Goal: Find specific page/section: Find specific page/section

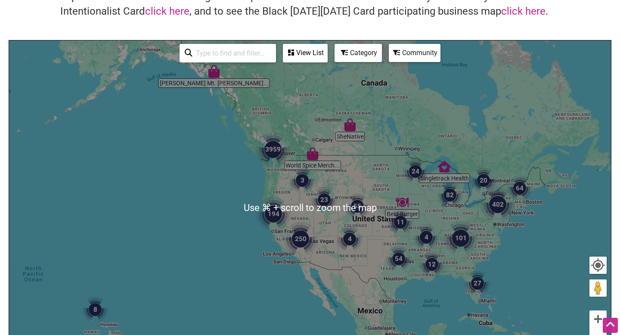
scroll to position [77, 0]
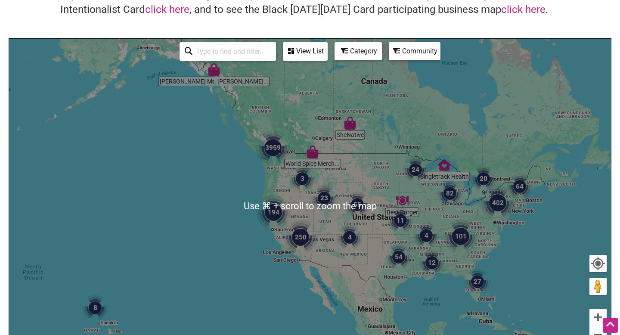
click at [263, 56] on input "search" at bounding box center [231, 51] width 78 height 17
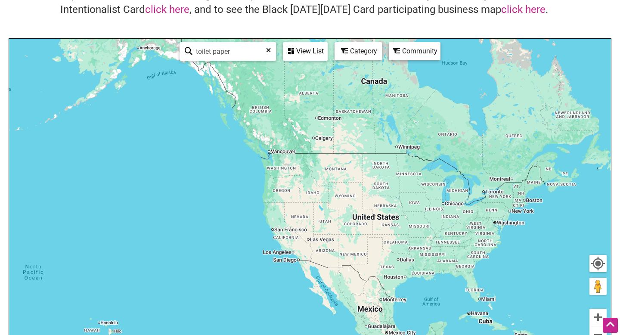
type input "toilet paper"
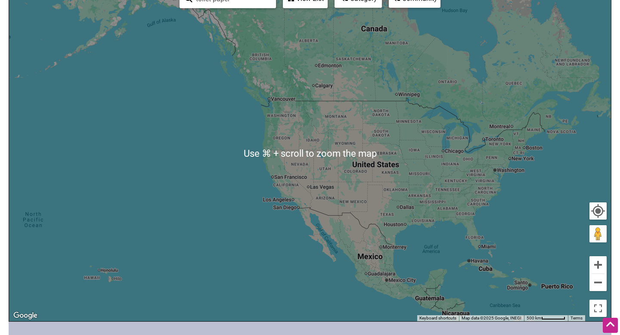
scroll to position [0, 0]
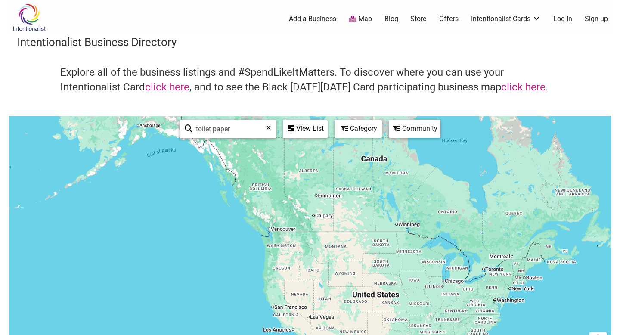
click at [272, 130] on div "toilet paper See All" at bounding box center [227, 129] width 96 height 19
click at [269, 129] on icon at bounding box center [268, 130] width 5 height 13
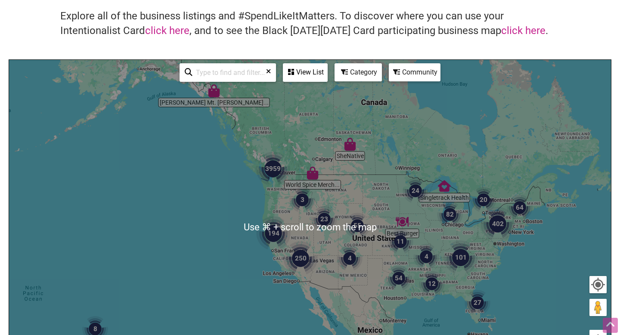
scroll to position [62, 0]
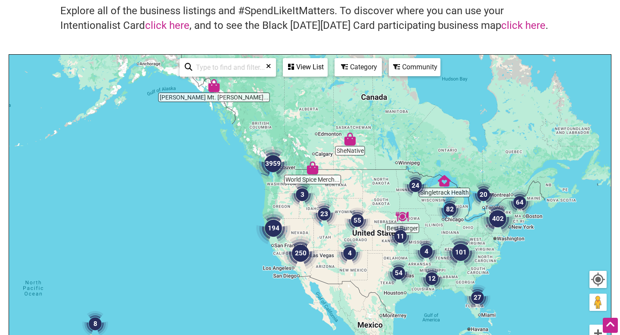
click at [272, 186] on div "To navigate, press the arrow keys." at bounding box center [310, 222] width 602 height 335
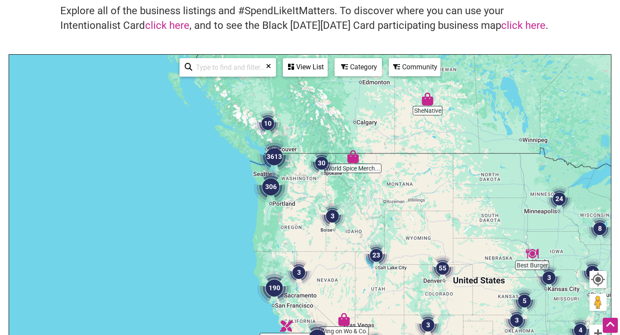
click at [272, 186] on img "306" at bounding box center [270, 187] width 34 height 34
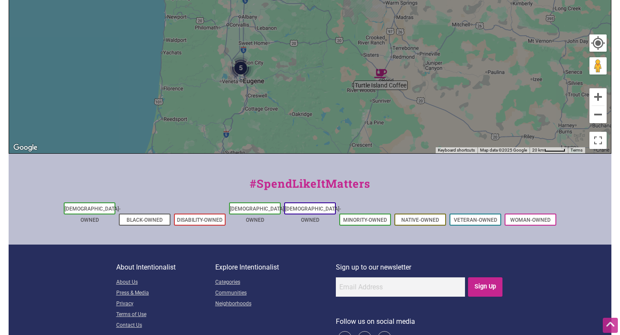
scroll to position [322, 0]
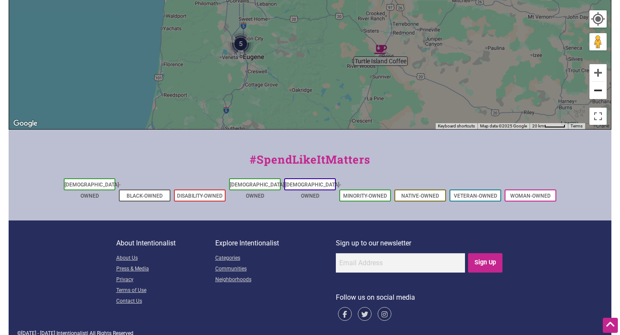
click at [601, 94] on button "Zoom out" at bounding box center [597, 90] width 17 height 17
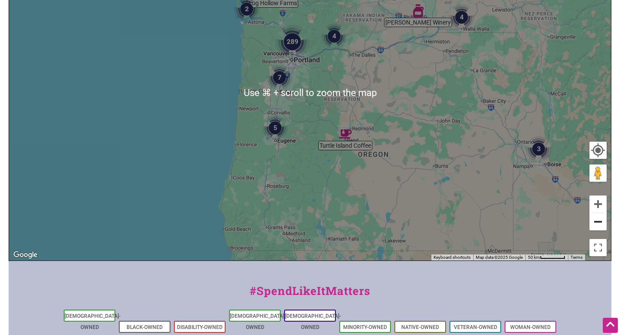
scroll to position [190, 0]
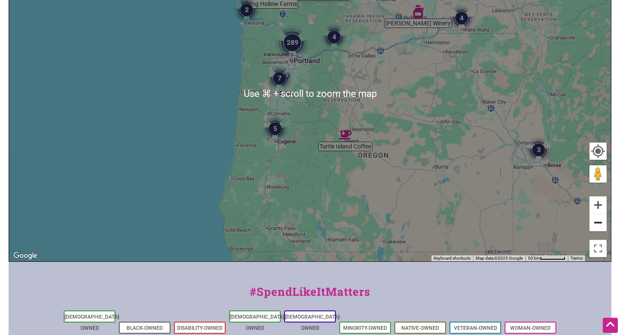
click at [595, 227] on button "Zoom out" at bounding box center [597, 222] width 17 height 17
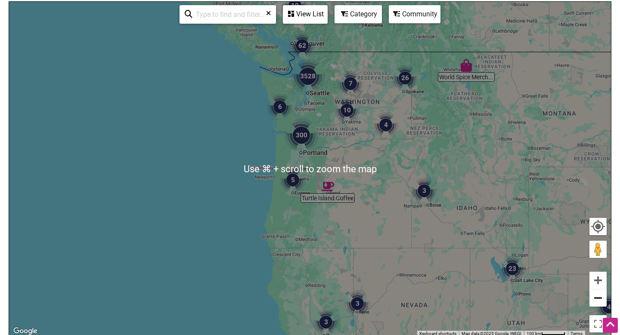
scroll to position [114, 0]
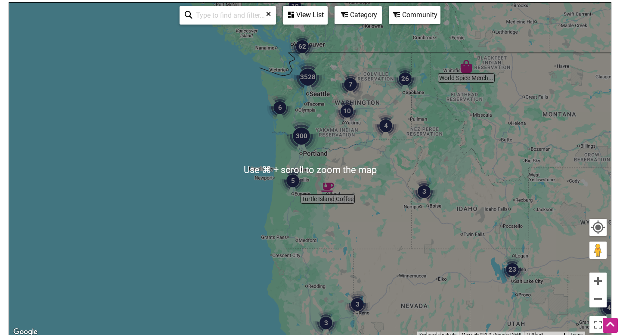
click at [309, 95] on div "To navigate, press the arrow keys." at bounding box center [310, 170] width 602 height 335
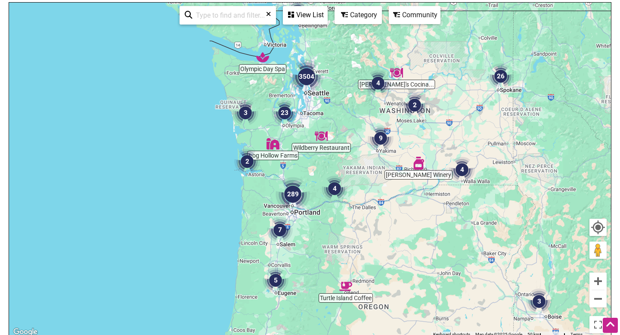
click at [309, 95] on div "To navigate, press the arrow keys." at bounding box center [310, 170] width 602 height 335
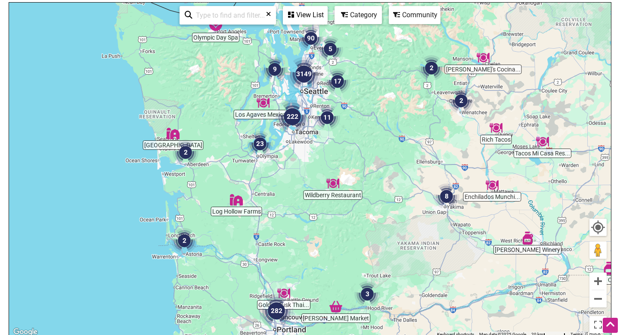
click at [309, 95] on div "To navigate, press the arrow keys." at bounding box center [310, 170] width 602 height 335
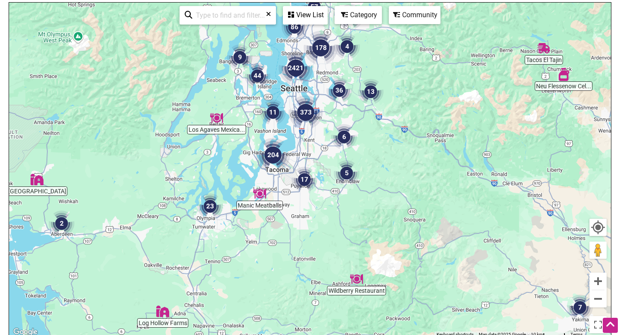
click at [309, 95] on div "To navigate, press the arrow keys." at bounding box center [310, 170] width 602 height 335
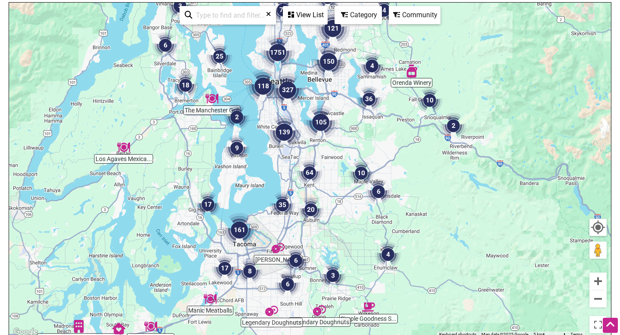
click at [297, 146] on img "139" at bounding box center [284, 132] width 34 height 34
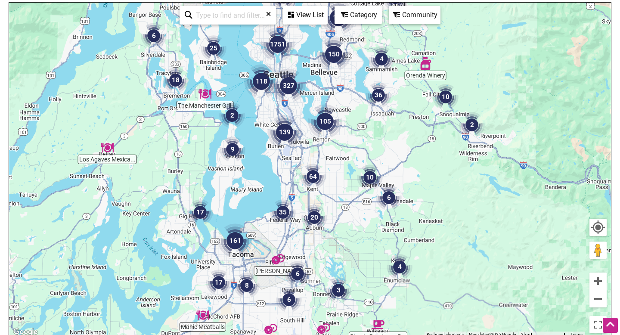
click at [297, 146] on img "139" at bounding box center [284, 132] width 34 height 34
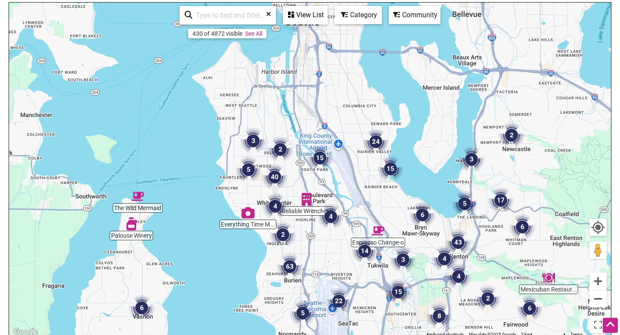
drag, startPoint x: 306, startPoint y: 138, endPoint x: 336, endPoint y: 287, distance: 151.5
click at [336, 287] on div "To navigate, press the arrow keys." at bounding box center [310, 170] width 602 height 335
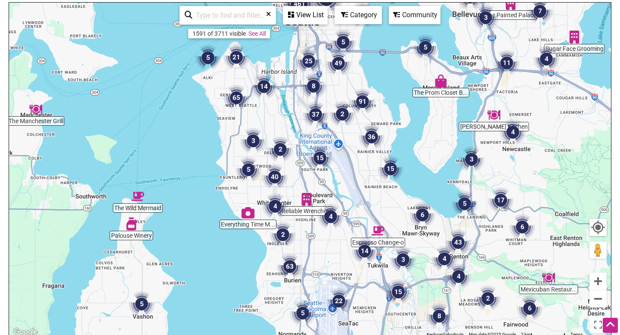
click at [305, 176] on div "To navigate, press the arrow keys." at bounding box center [310, 170] width 602 height 335
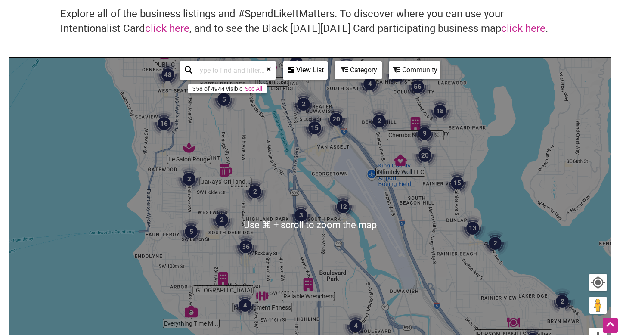
scroll to position [56, 0]
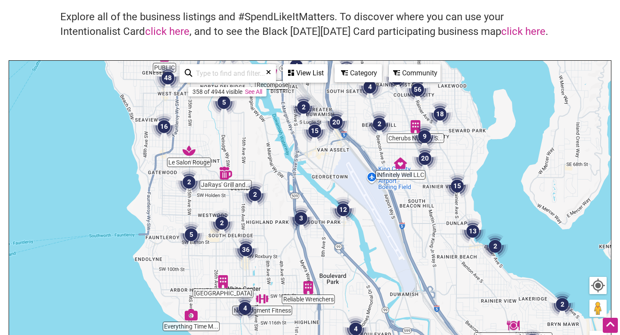
click at [371, 137] on div "To navigate, press the arrow keys." at bounding box center [310, 228] width 602 height 335
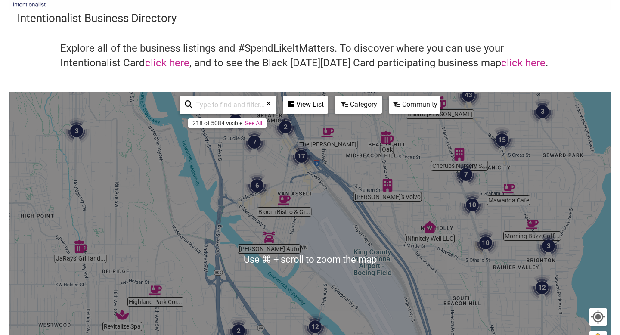
scroll to position [19, 0]
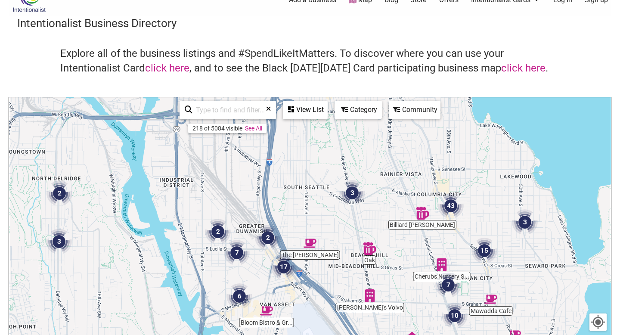
drag, startPoint x: 417, startPoint y: 164, endPoint x: 398, endPoint y: 269, distance: 107.4
click at [398, 269] on div "To navigate, press the arrow keys." at bounding box center [310, 264] width 602 height 335
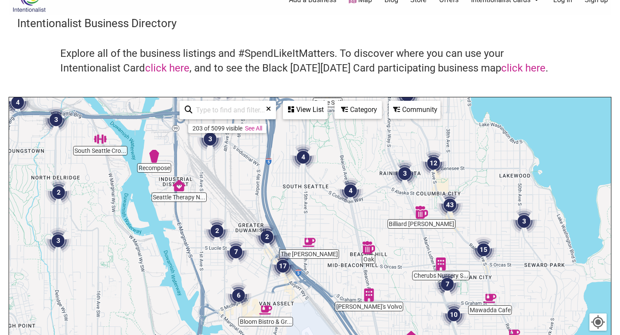
click at [324, 235] on div "To navigate, press the arrow keys." at bounding box center [310, 264] width 602 height 335
